Goal: Information Seeking & Learning: Learn about a topic

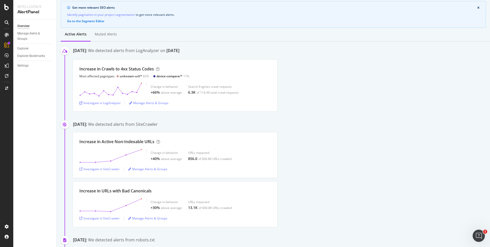
click at [364, 97] on div "Increase in Crawls to 4xx Status Codes Most affected pagetypes unknown-url/* 83…" at bounding box center [281, 86] width 417 height 52
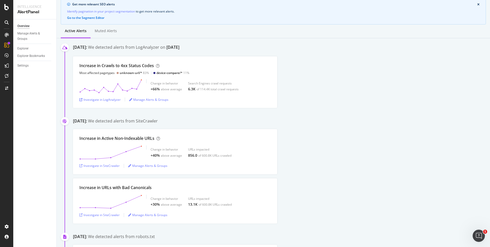
scroll to position [6, 0]
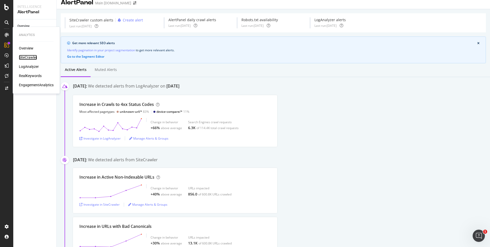
click at [27, 59] on div "SiteCrawler" at bounding box center [28, 57] width 18 height 5
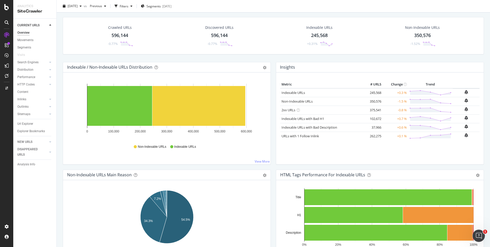
scroll to position [17, 0]
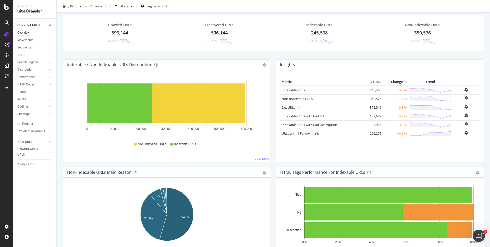
click at [428, 56] on div "Crawled URLs 596,144 -0.77% Discovered URLs 596,144 -0.77% Indexable URLs 245,5…" at bounding box center [273, 37] width 426 height 45
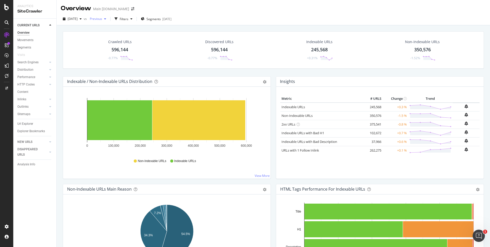
click at [105, 21] on div "Previous" at bounding box center [98, 19] width 20 height 8
click at [329, 69] on div "Crawled URLs 596,144 -0.77% Discovered URLs 596,144 -0.77% Indexable URLs 245,5…" at bounding box center [273, 53] width 426 height 45
click at [437, 70] on div "Crawled URLs 596,144 -0.77% Discovered URLs 596,144 -0.77% Indexable URLs 245,5…" at bounding box center [273, 53] width 426 height 45
click at [418, 71] on div "Crawled URLs 596,144 -0.77% Discovered URLs 596,144 -0.77% Indexable URLs 245,5…" at bounding box center [273, 53] width 426 height 45
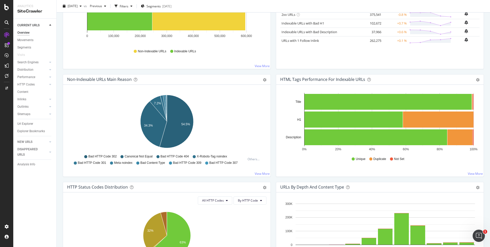
scroll to position [131, 0]
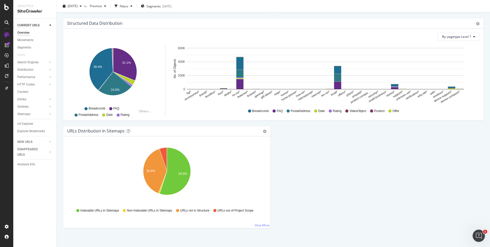
scroll to position [493, 0]
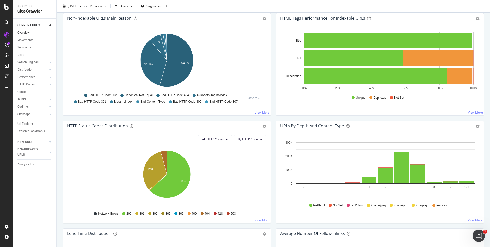
scroll to position [0, 0]
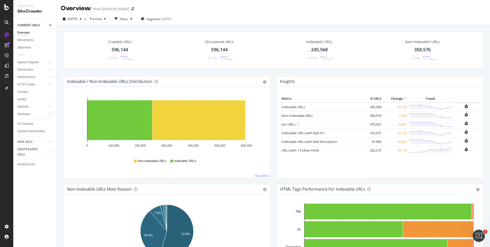
click at [412, 72] on div "Crawled URLs 596,144 -0.77% Discovered URLs 596,144 -0.77% Indexable URLs 245,5…" at bounding box center [273, 53] width 426 height 45
click at [388, 43] on div "Non-Indexable URLs 350,576 -1.52%" at bounding box center [422, 50] width 107 height 27
click at [223, 58] on line at bounding box center [223, 58] width 0 height 4
